Goal: Task Accomplishment & Management: Manage account settings

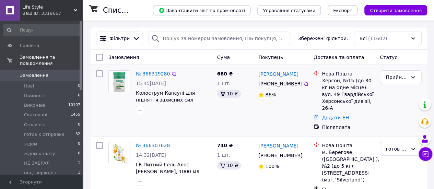
click at [330, 118] on link "Додати ЕН" at bounding box center [335, 117] width 27 height 5
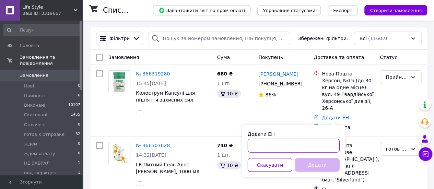
click at [287, 145] on input "Додати ЕН" at bounding box center [294, 146] width 92 height 14
paste input "20451269178953"
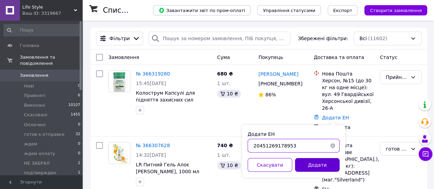
type input "20451269178953"
click at [305, 162] on button "Додати" at bounding box center [317, 165] width 45 height 14
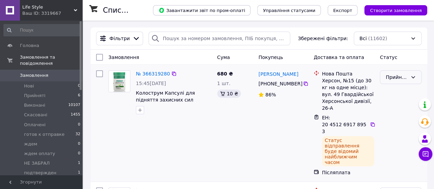
click at [413, 76] on icon at bounding box center [413, 77] width 5 height 5
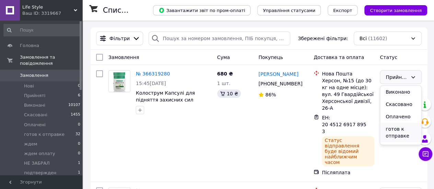
click at [396, 132] on li "готов к отправке" at bounding box center [401, 132] width 41 height 19
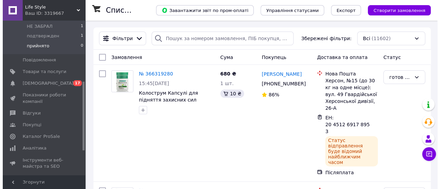
scroll to position [137, 0]
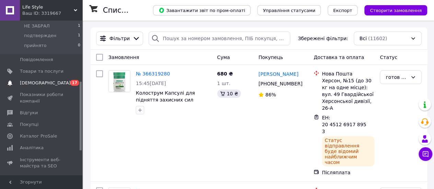
click at [44, 80] on span "[DEMOGRAPHIC_DATA]" at bounding box center [45, 83] width 51 height 6
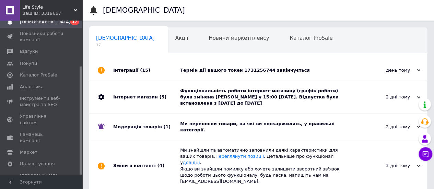
scroll to position [0, 2]
click at [213, 70] on div "Термін дії вашого токен 1731256744 закінчується" at bounding box center [266, 70] width 172 height 6
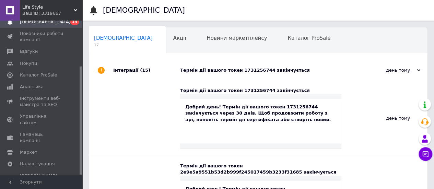
click at [230, 113] on div "Добрий день! Термін дії вашого токен 1731256744 закінчується через 30 днів. Щоб…" at bounding box center [260, 113] width 151 height 19
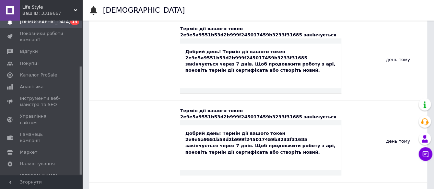
scroll to position [172, 0]
